Goal: Information Seeking & Learning: Learn about a topic

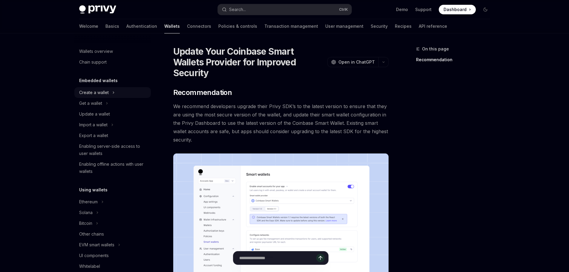
click at [104, 90] on div "Create a wallet" at bounding box center [94, 92] width 30 height 7
type textarea "*"
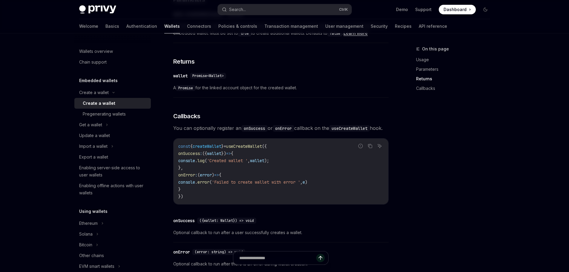
scroll to position [388, 0]
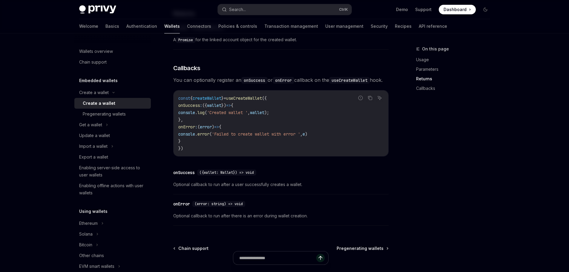
click at [490, 168] on div "On this page Usage Parameters Returns Callbacks" at bounding box center [449, 158] width 91 height 227
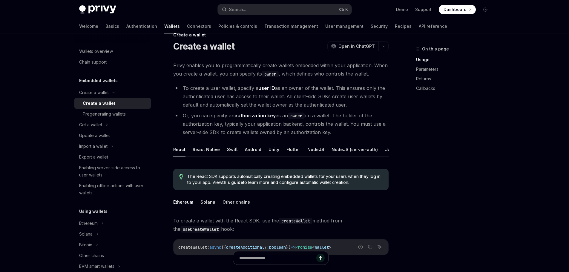
scroll to position [0, 0]
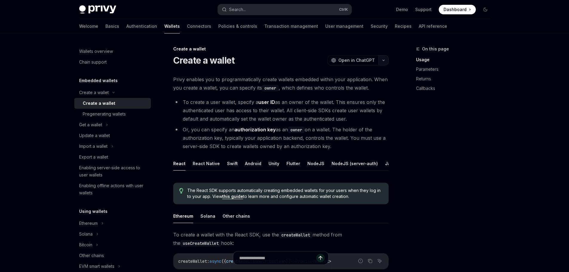
click at [381, 61] on button "button" at bounding box center [383, 60] width 10 height 10
click at [369, 70] on div "Open in ChatGPT" at bounding box center [351, 73] width 51 height 6
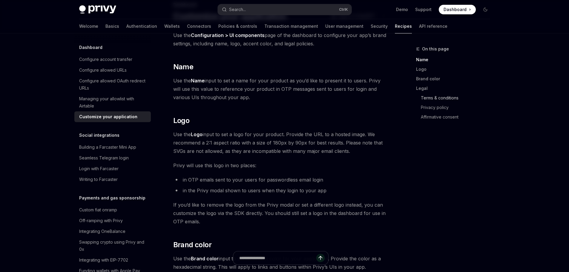
scroll to position [14, 0]
